Goal: Download file/media

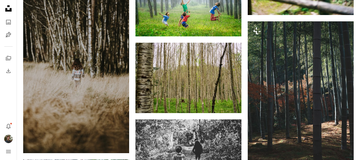
scroll to position [12011, 0]
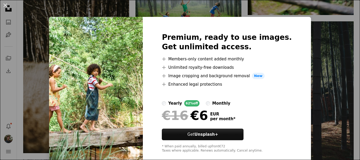
click at [316, 27] on div "An X shape Premium, ready to use images. Get unlimited access. A plus sign Memb…" at bounding box center [180, 80] width 360 height 160
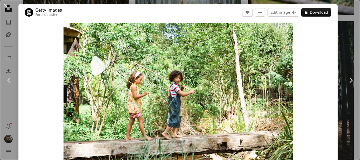
scroll to position [12206, 0]
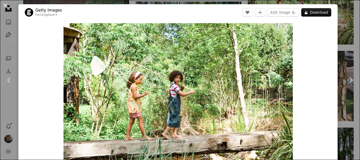
click at [5, 5] on button "An X shape" at bounding box center [5, 5] width 6 height 6
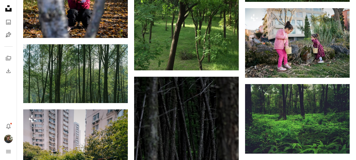
scroll to position [12292, 0]
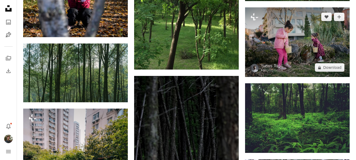
click at [296, 52] on img at bounding box center [297, 42] width 105 height 70
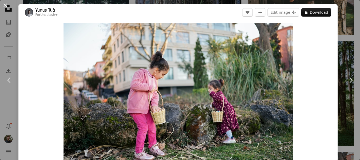
click at [6, 6] on button "An X shape" at bounding box center [5, 5] width 6 height 6
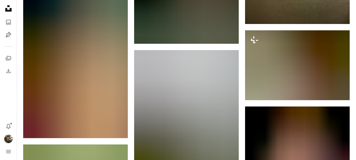
scroll to position [13281, 0]
